Goal: Check status: Check status

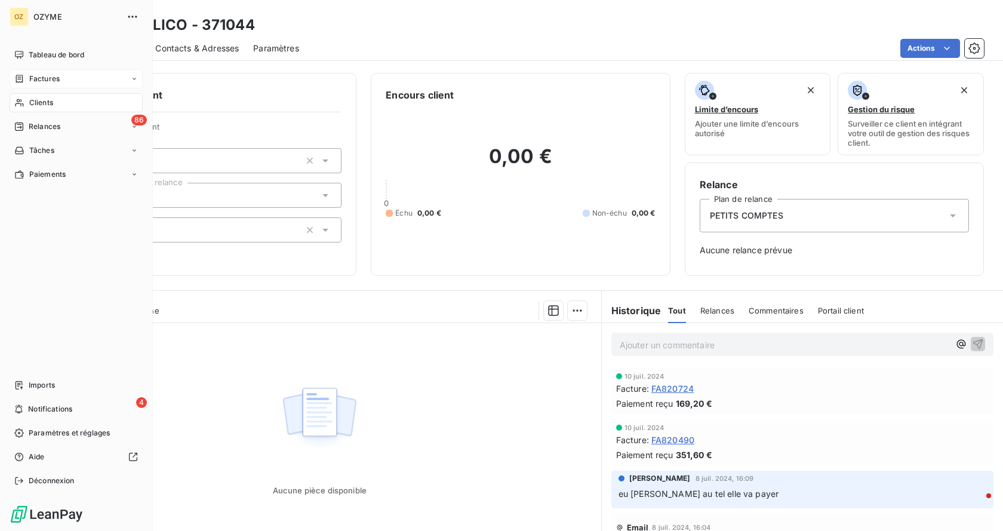
click at [36, 69] on div "Factures" at bounding box center [76, 78] width 133 height 19
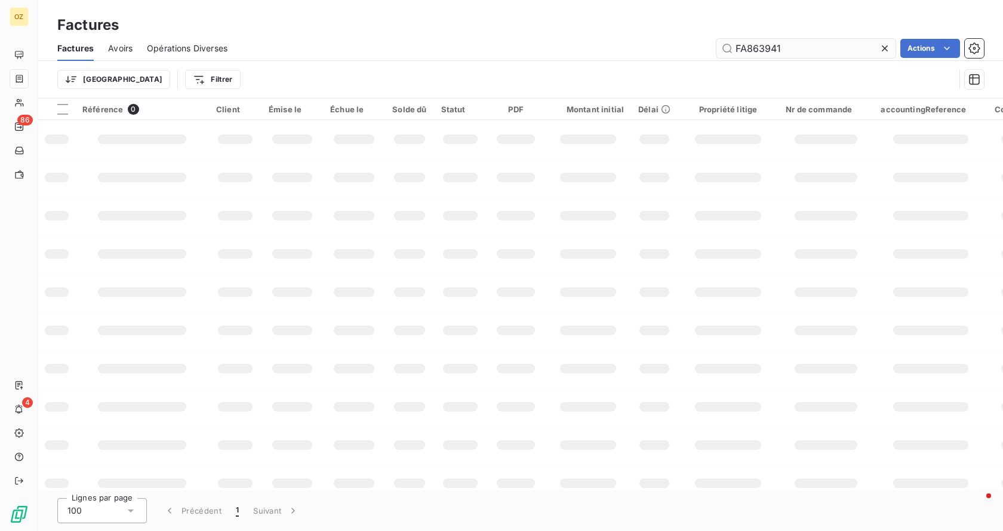
click at [818, 51] on input "FA863941" at bounding box center [805, 48] width 179 height 19
type input "FA867038"
click at [801, 50] on input "FA867038" at bounding box center [805, 48] width 179 height 19
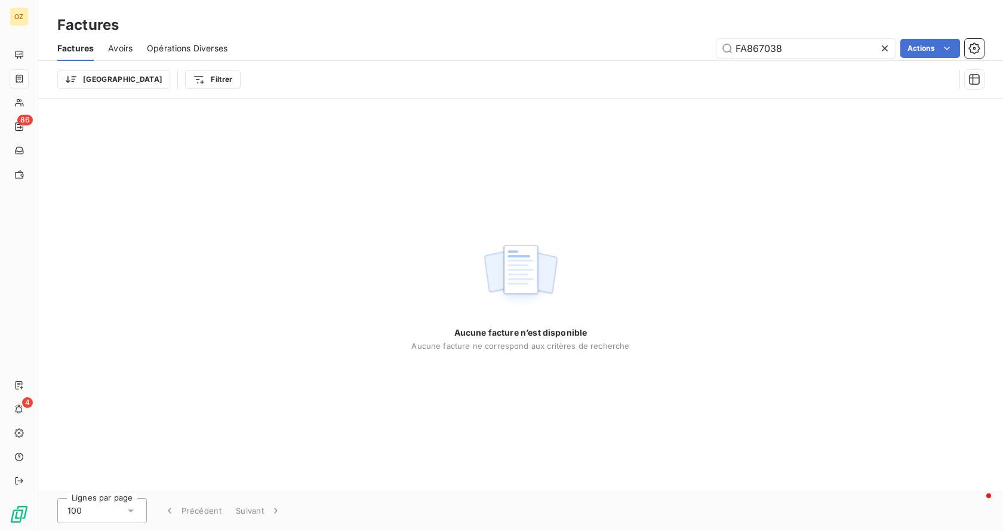
click at [124, 47] on span "Avoirs" at bounding box center [120, 48] width 24 height 12
click at [79, 48] on span "Factures" at bounding box center [74, 48] width 35 height 12
click at [819, 45] on input "FA867038" at bounding box center [805, 48] width 179 height 19
click at [819, 44] on input "FA867038" at bounding box center [805, 48] width 179 height 19
click at [819, 45] on input "FA867038" at bounding box center [805, 48] width 179 height 19
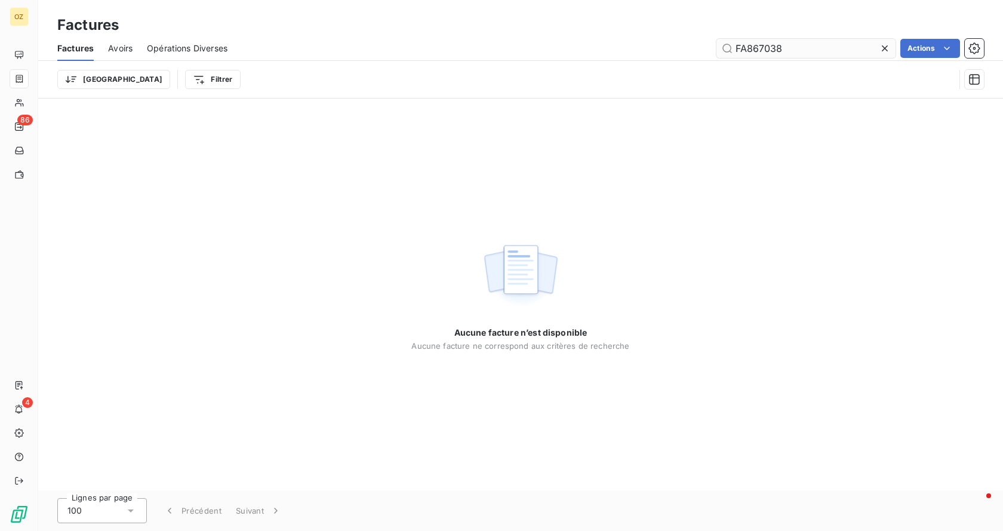
click at [764, 44] on input "FA867038" at bounding box center [805, 48] width 179 height 19
